Goal: Navigation & Orientation: Go to known website

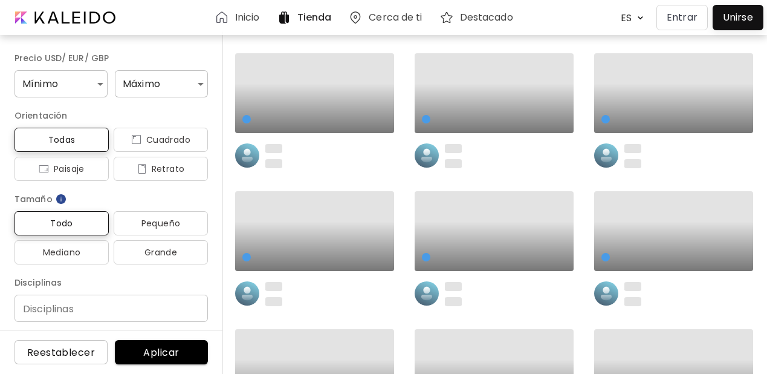
click at [683, 22] on p "Entrar" at bounding box center [682, 17] width 31 height 15
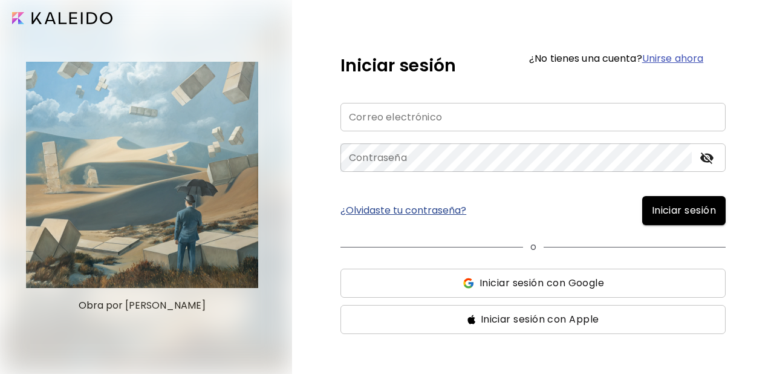
type input "**********"
click at [659, 213] on span "Iniciar sesión" at bounding box center [684, 210] width 64 height 15
